Goal: Task Accomplishment & Management: Manage account settings

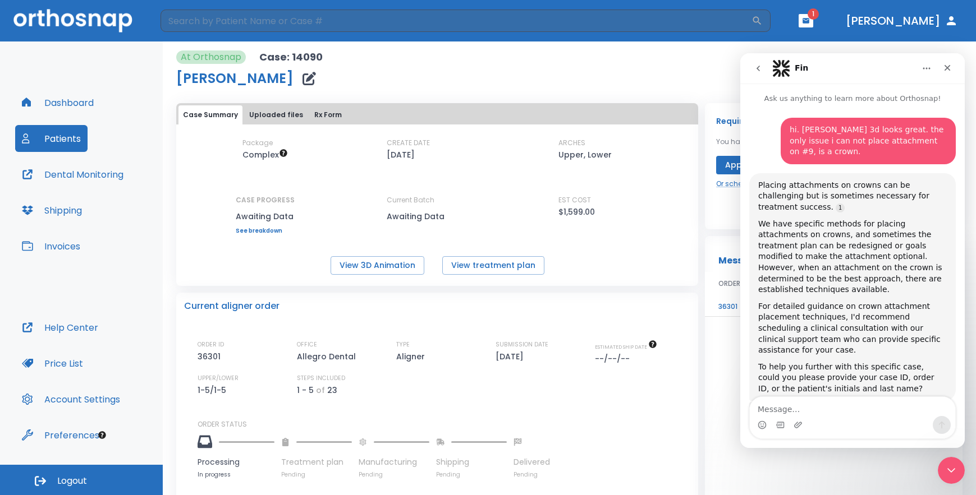
scroll to position [2, 0]
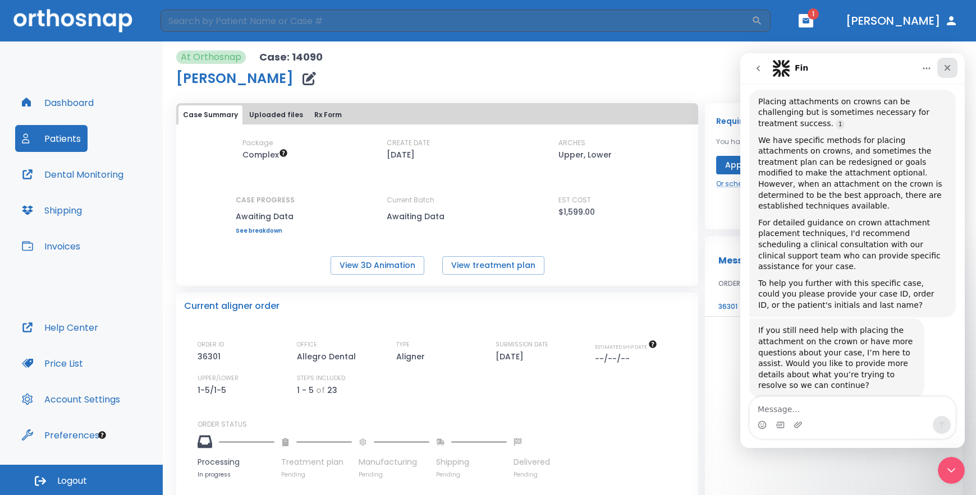
click at [950, 65] on icon "Close" at bounding box center [946, 67] width 9 height 9
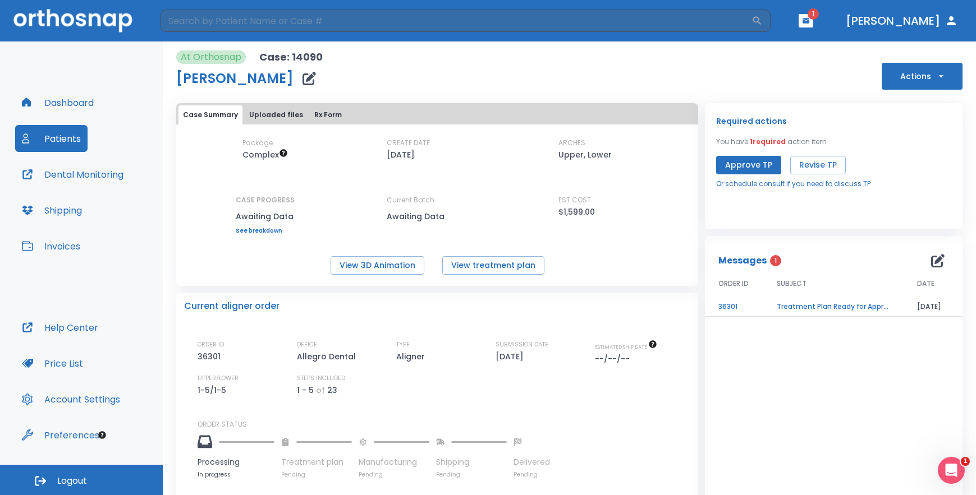
scroll to position [82, 0]
click at [63, 103] on button "Dashboard" at bounding box center [57, 102] width 85 height 27
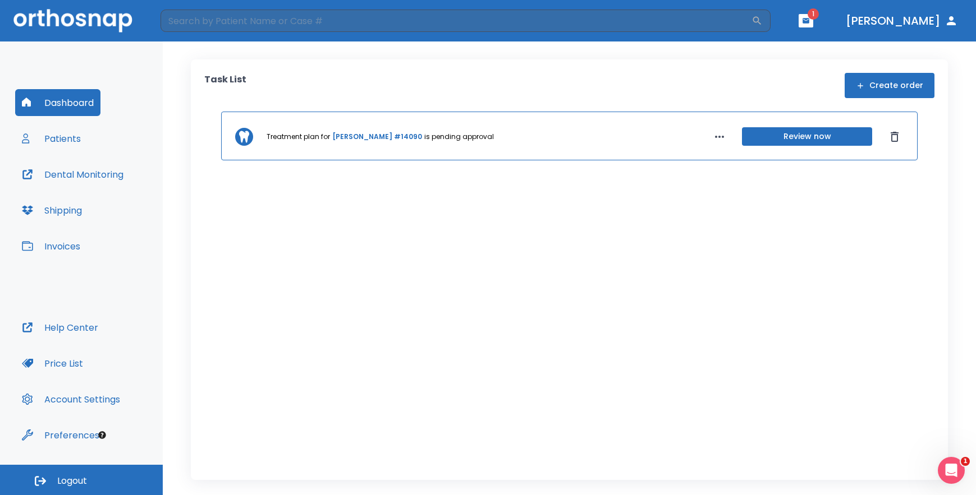
click at [367, 139] on link "[PERSON_NAME] #14090" at bounding box center [377, 137] width 90 height 10
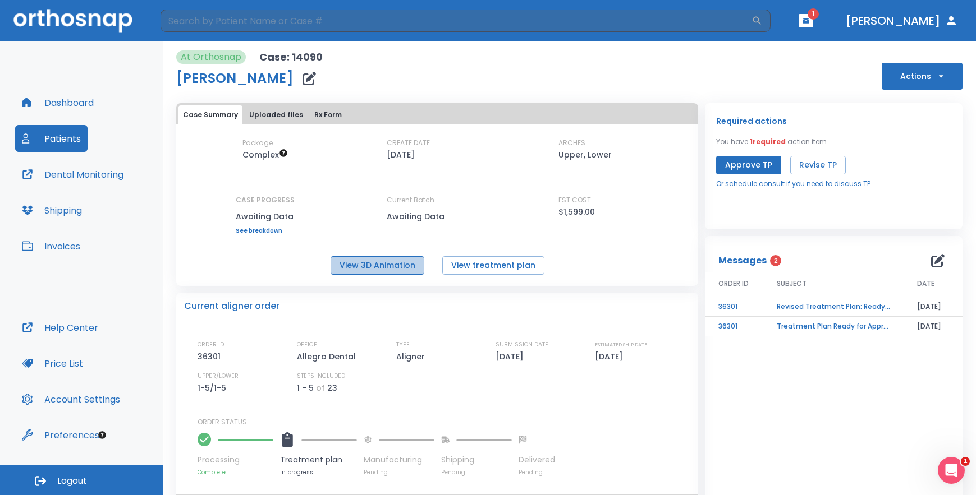
click at [395, 270] on button "View 3D Animation" at bounding box center [377, 265] width 94 height 19
click at [496, 260] on button "View treatment plan" at bounding box center [493, 265] width 102 height 19
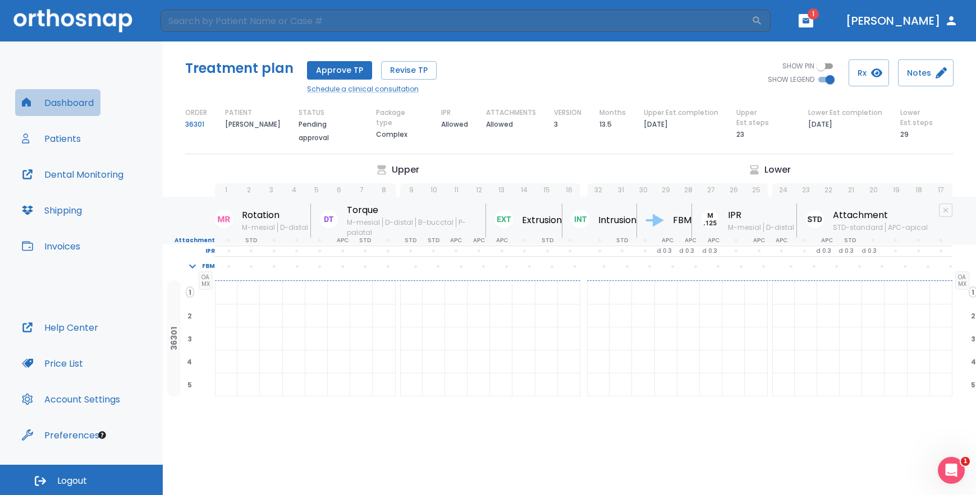
click at [63, 107] on button "Dashboard" at bounding box center [57, 102] width 85 height 27
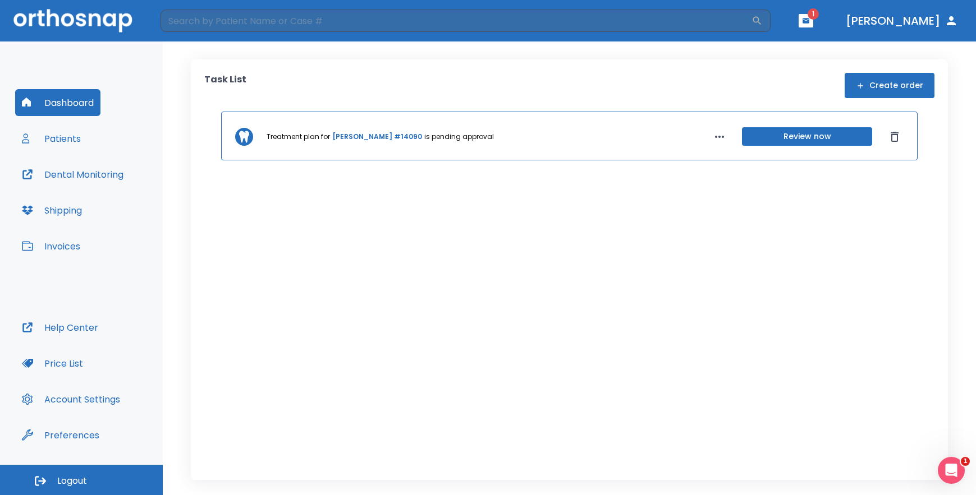
click at [829, 138] on button "Review now" at bounding box center [807, 136] width 130 height 19
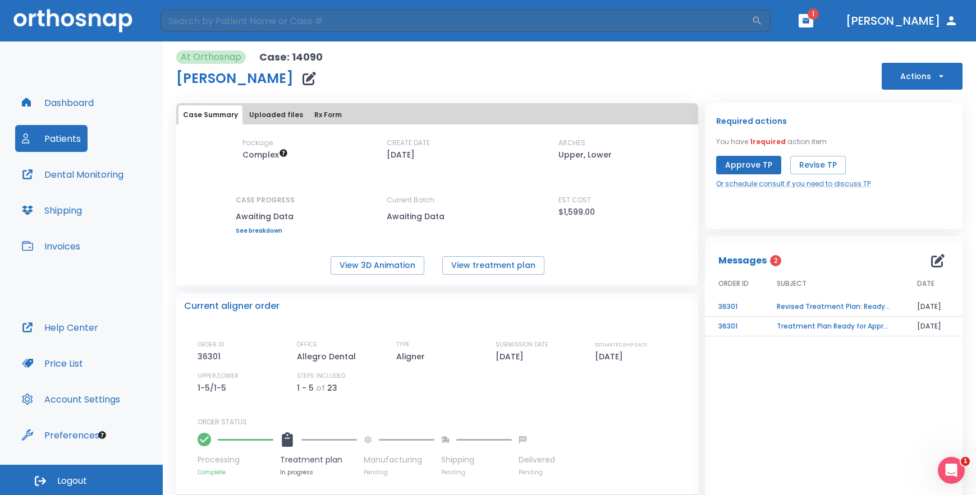
click at [809, 317] on td "Revised Treatment Plan: Ready for Approval" at bounding box center [833, 307] width 140 height 20
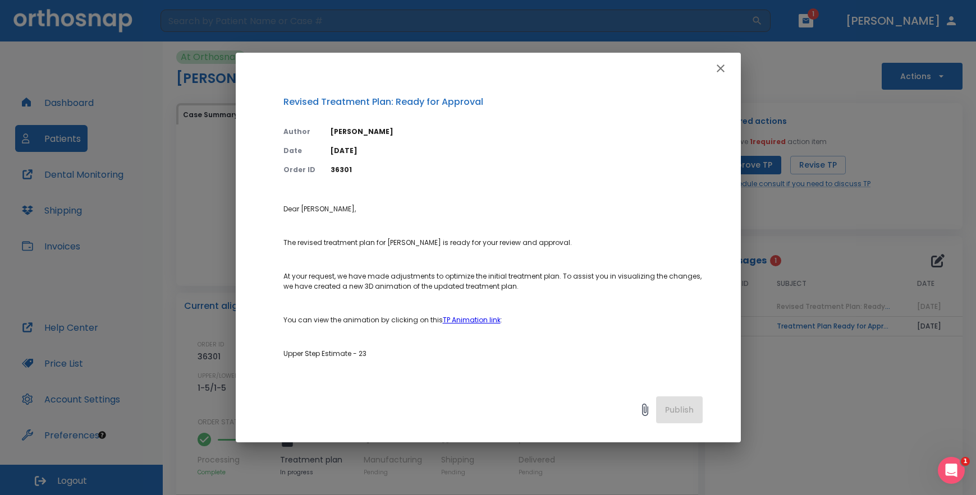
click at [470, 320] on link "TP Animation link" at bounding box center [472, 320] width 58 height 10
click at [723, 69] on icon "button" at bounding box center [720, 68] width 13 height 13
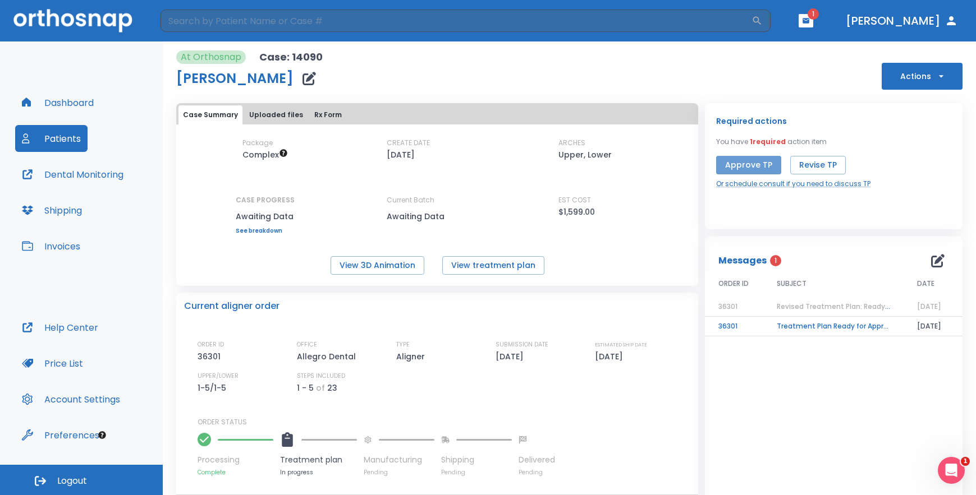
click at [743, 169] on button "Approve TP" at bounding box center [748, 165] width 65 height 19
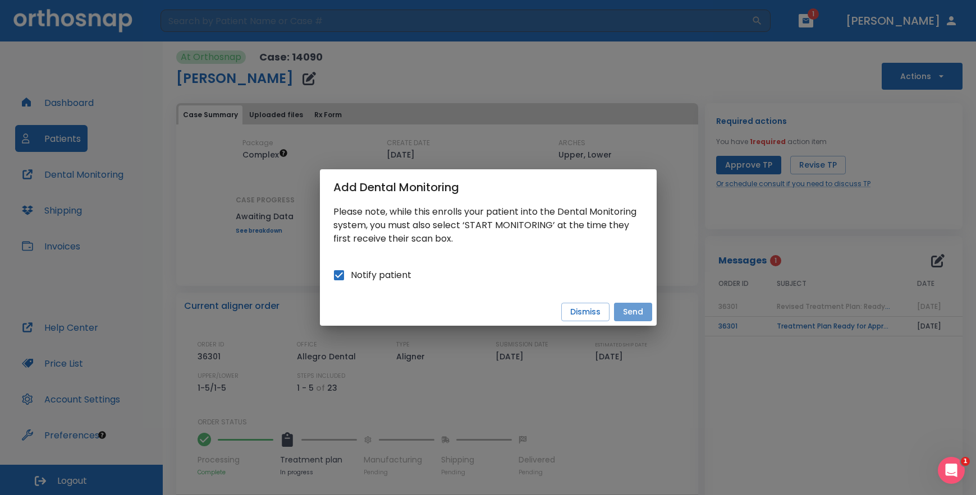
click at [629, 307] on button "Send" at bounding box center [633, 312] width 38 height 19
